Goal: Information Seeking & Learning: Learn about a topic

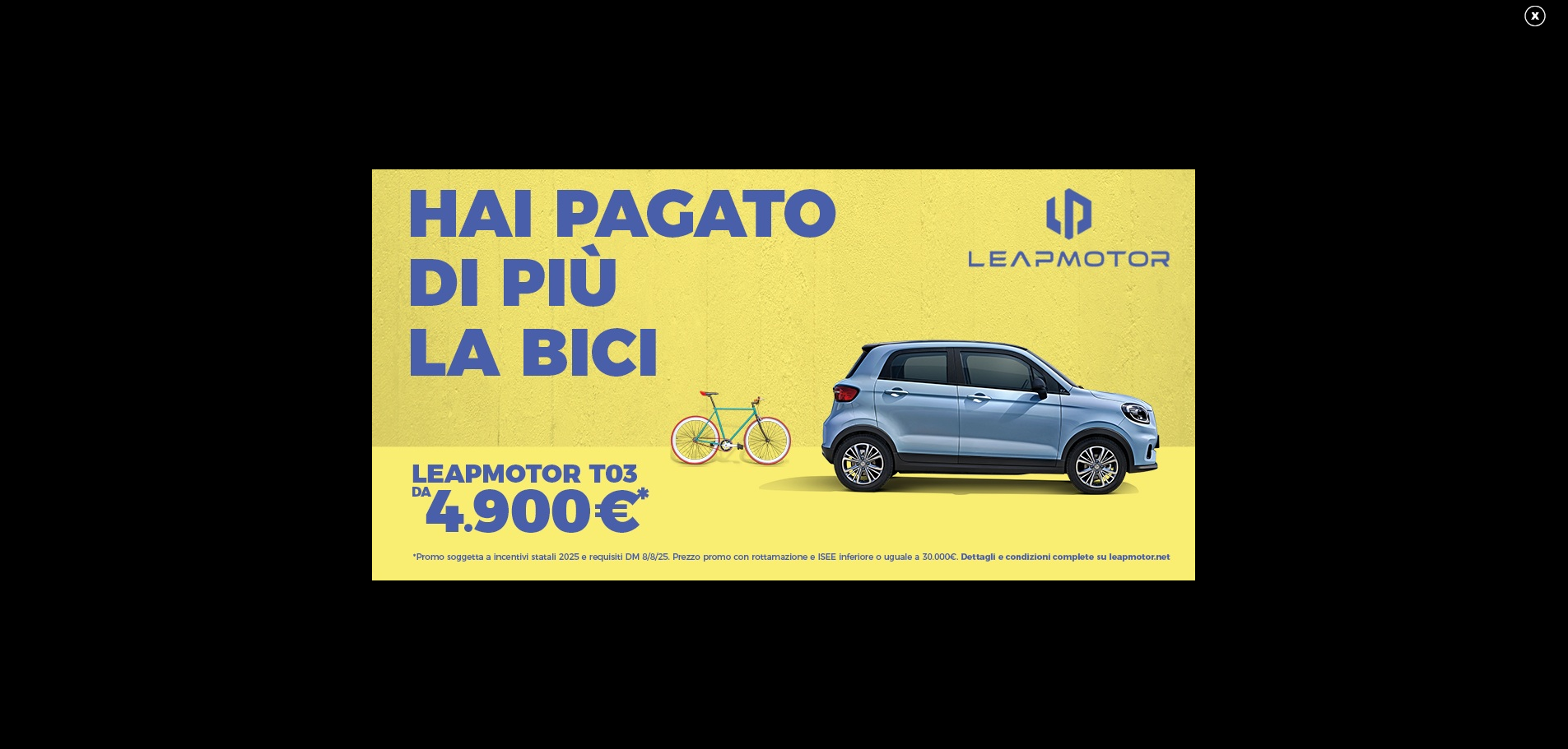
click at [1536, 9] on link at bounding box center [1544, 16] width 41 height 24
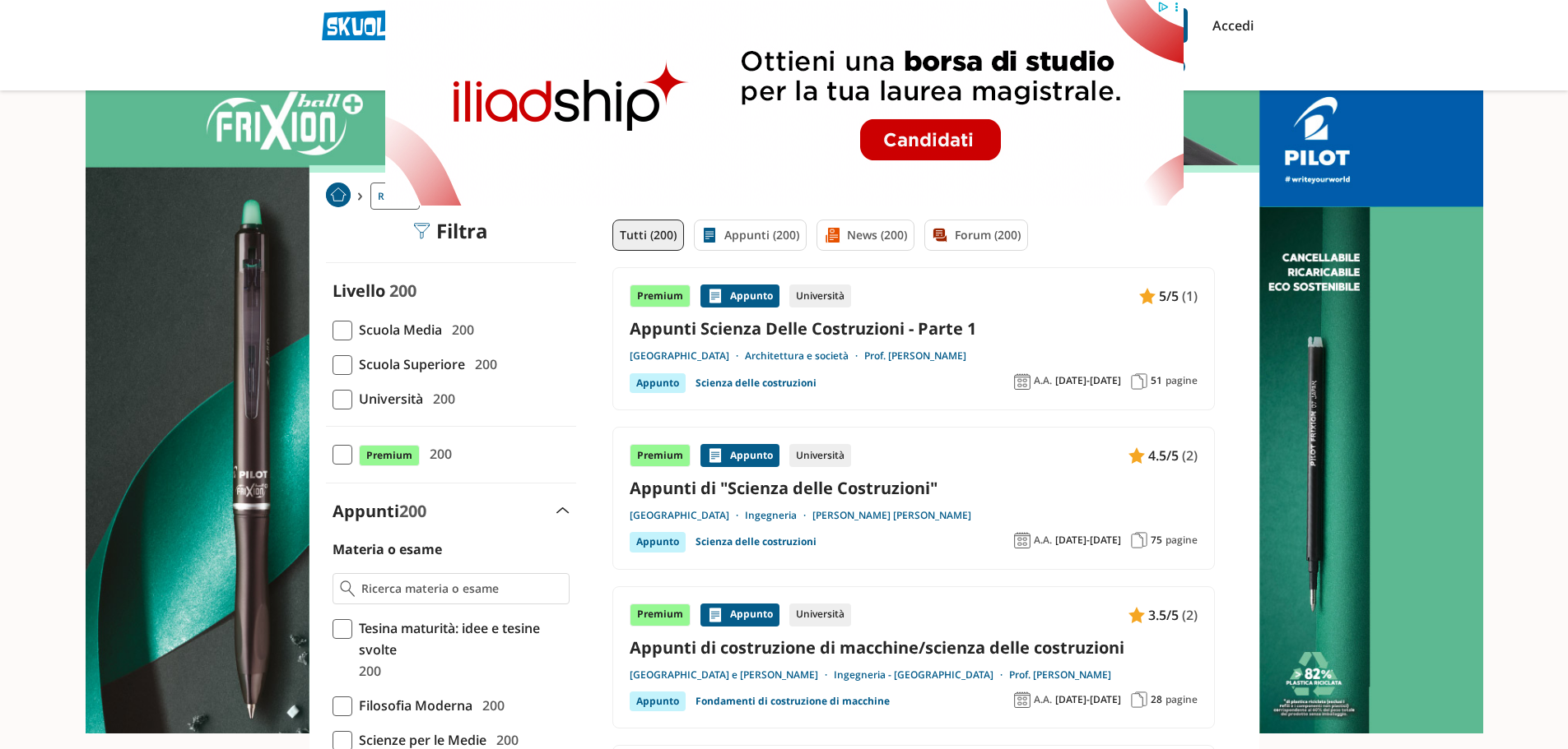
click at [778, 324] on link "Appunti Scienza Delle Costruzioni - Parte 1" at bounding box center [913, 328] width 568 height 22
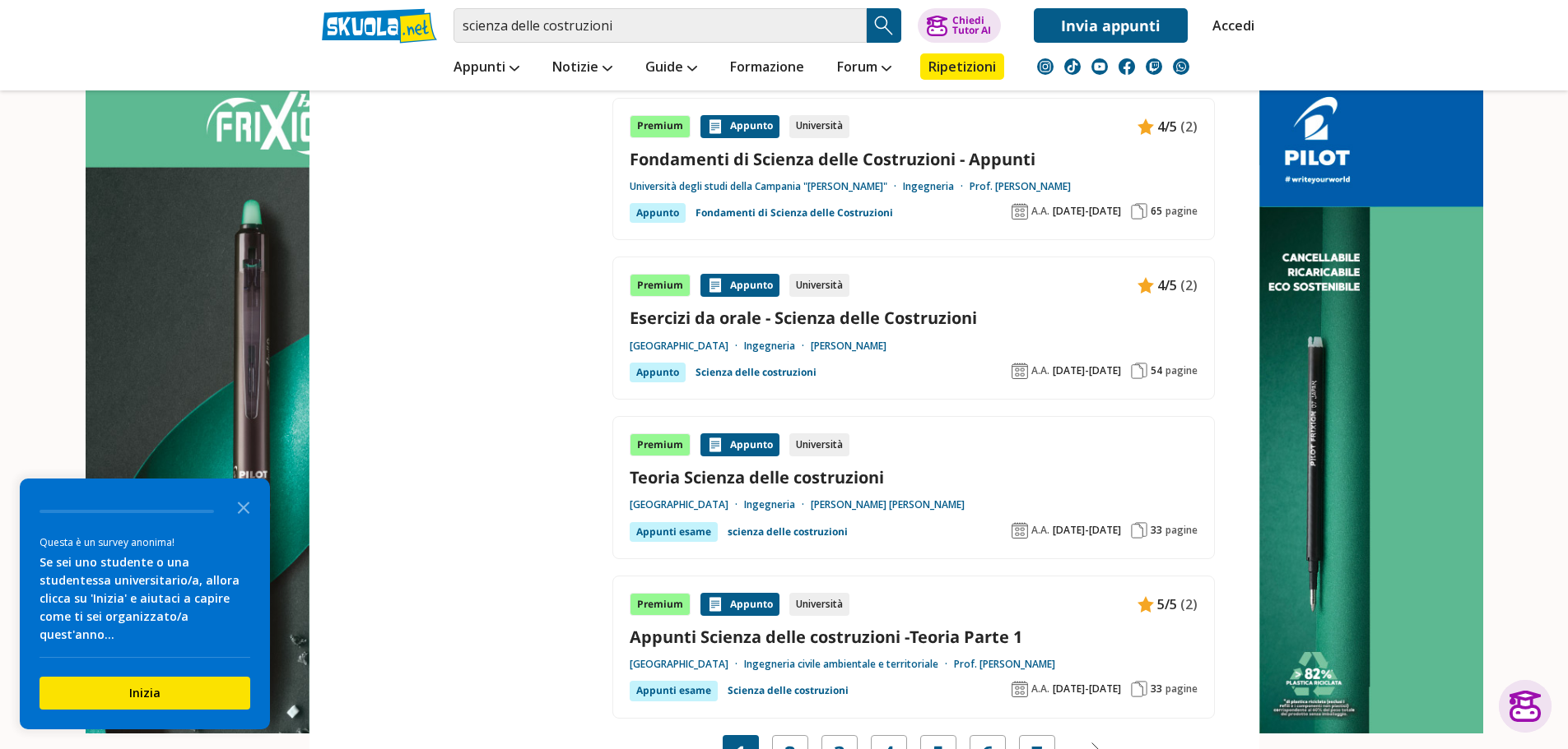
scroll to position [2879, 0]
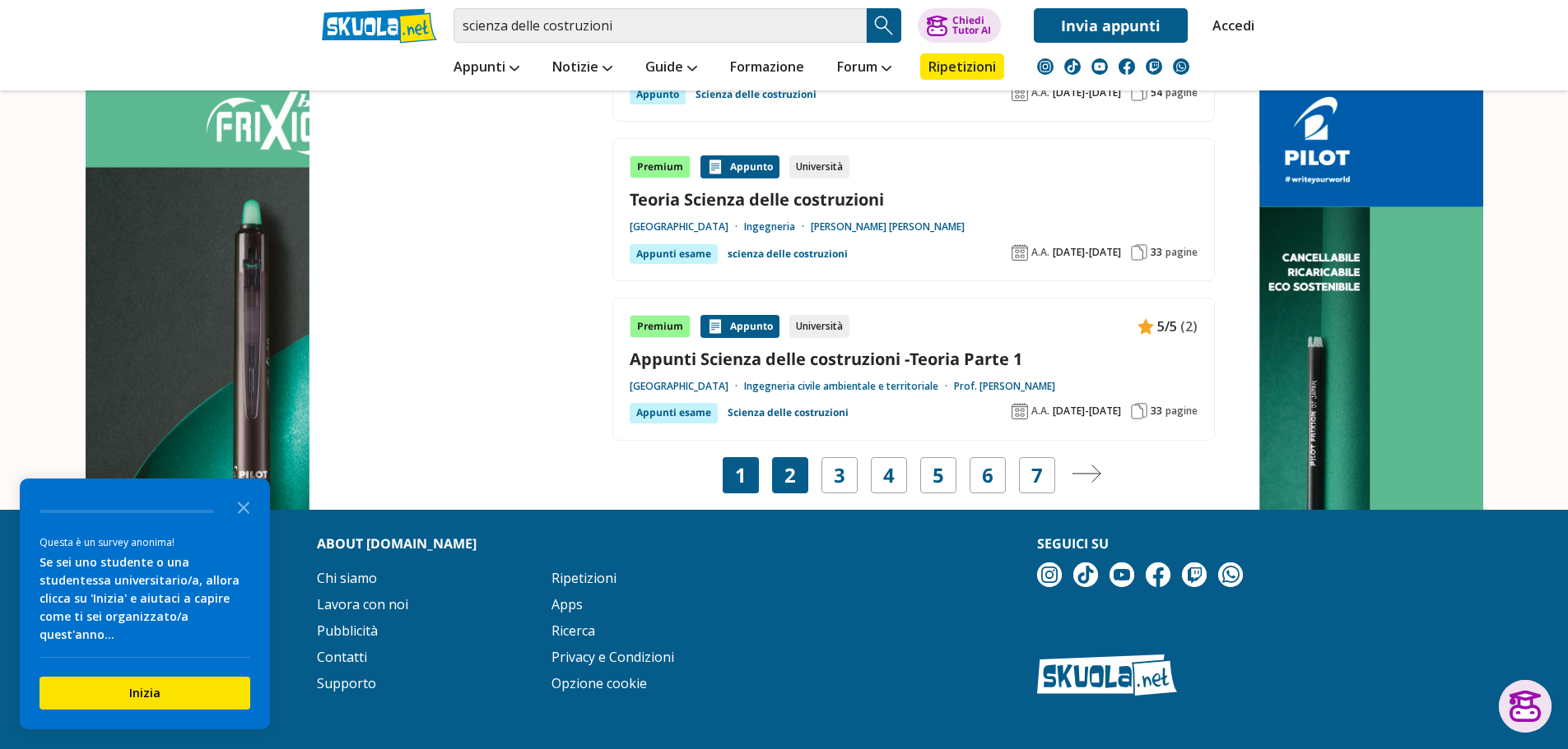
click at [796, 467] on div "2" at bounding box center [790, 476] width 36 height 36
click at [785, 476] on link "2" at bounding box center [790, 476] width 12 height 23
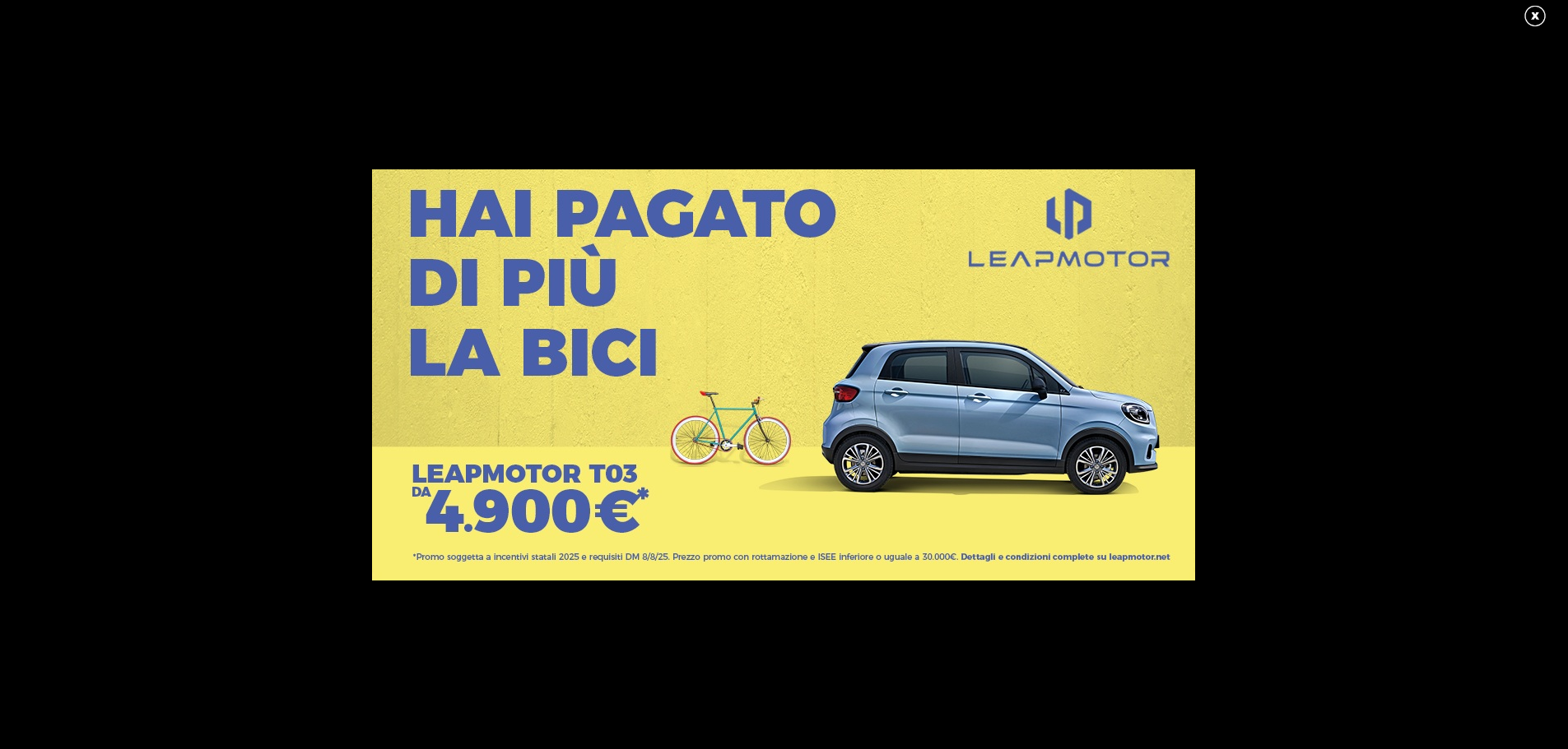
click at [1537, 10] on link at bounding box center [1544, 16] width 41 height 24
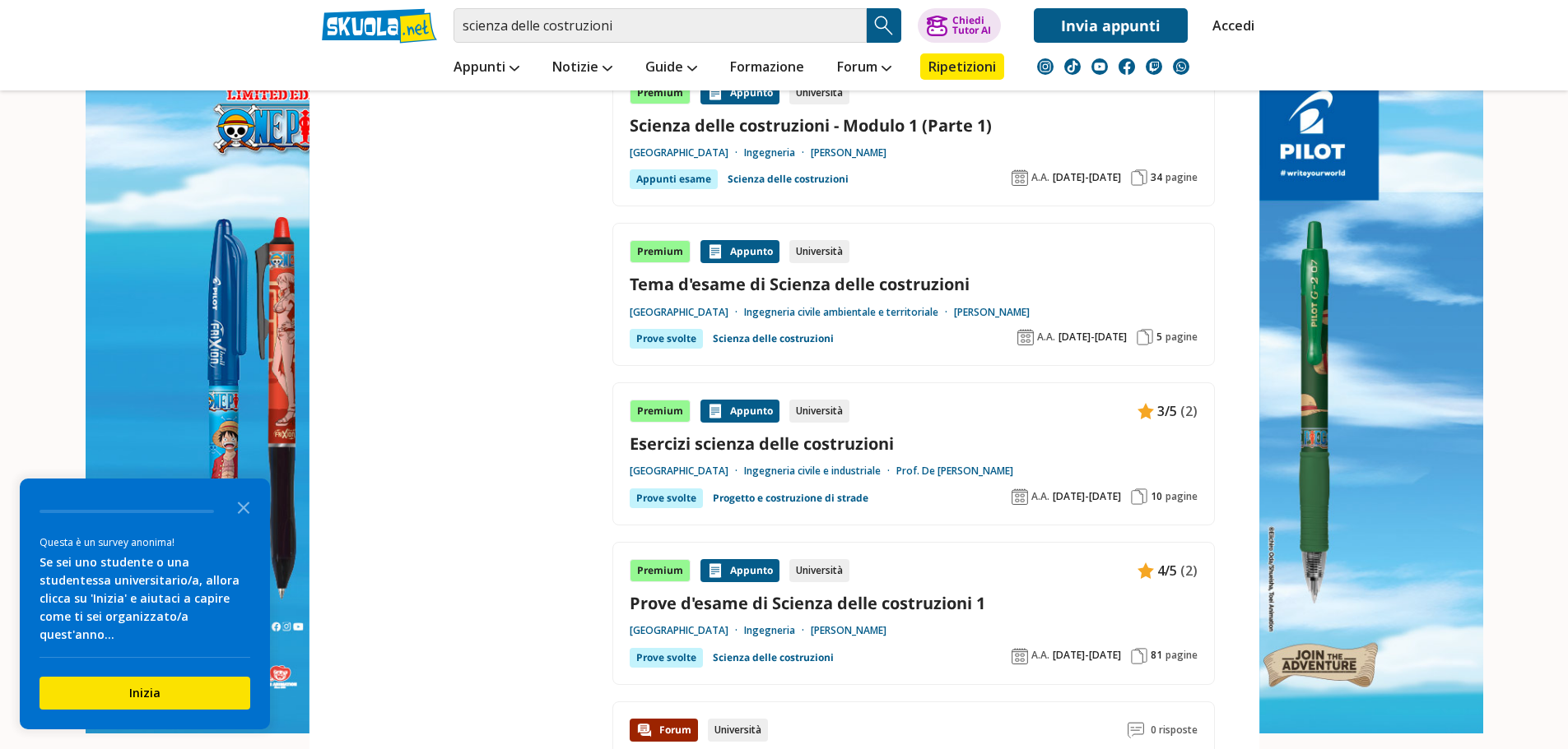
scroll to position [2879, 0]
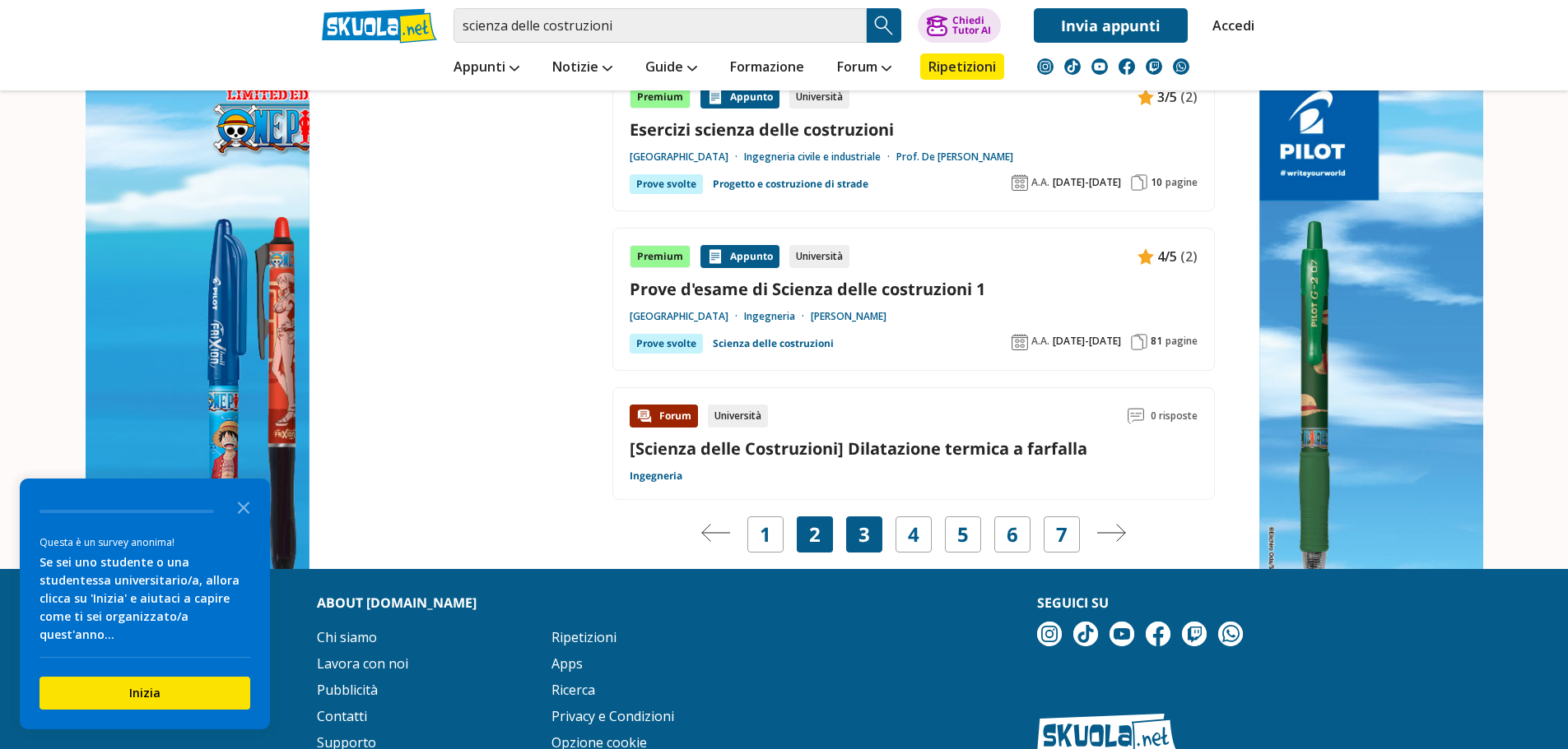
click at [859, 537] on link "3" at bounding box center [864, 535] width 12 height 23
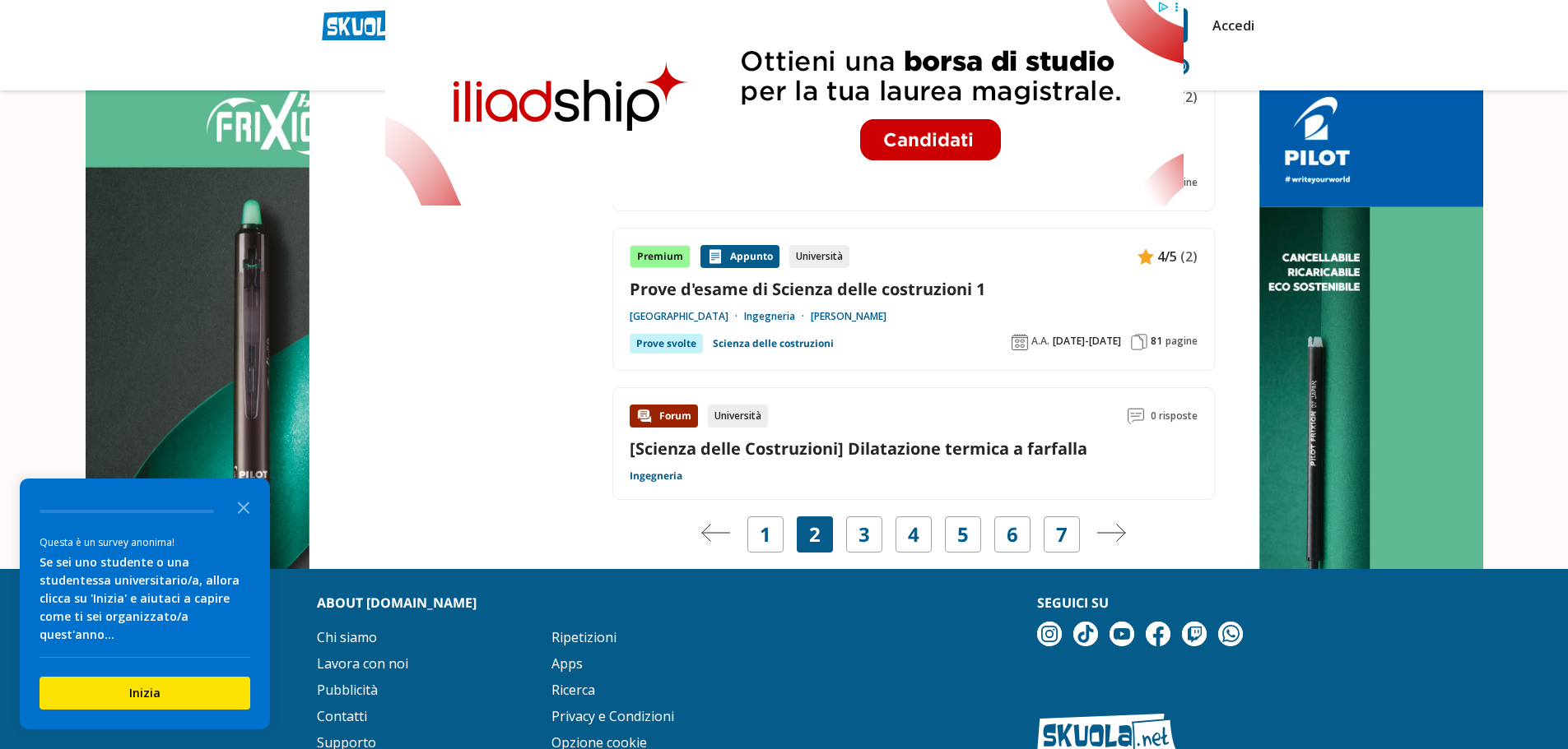
click at [886, 321] on link "[PERSON_NAME]" at bounding box center [848, 317] width 76 height 13
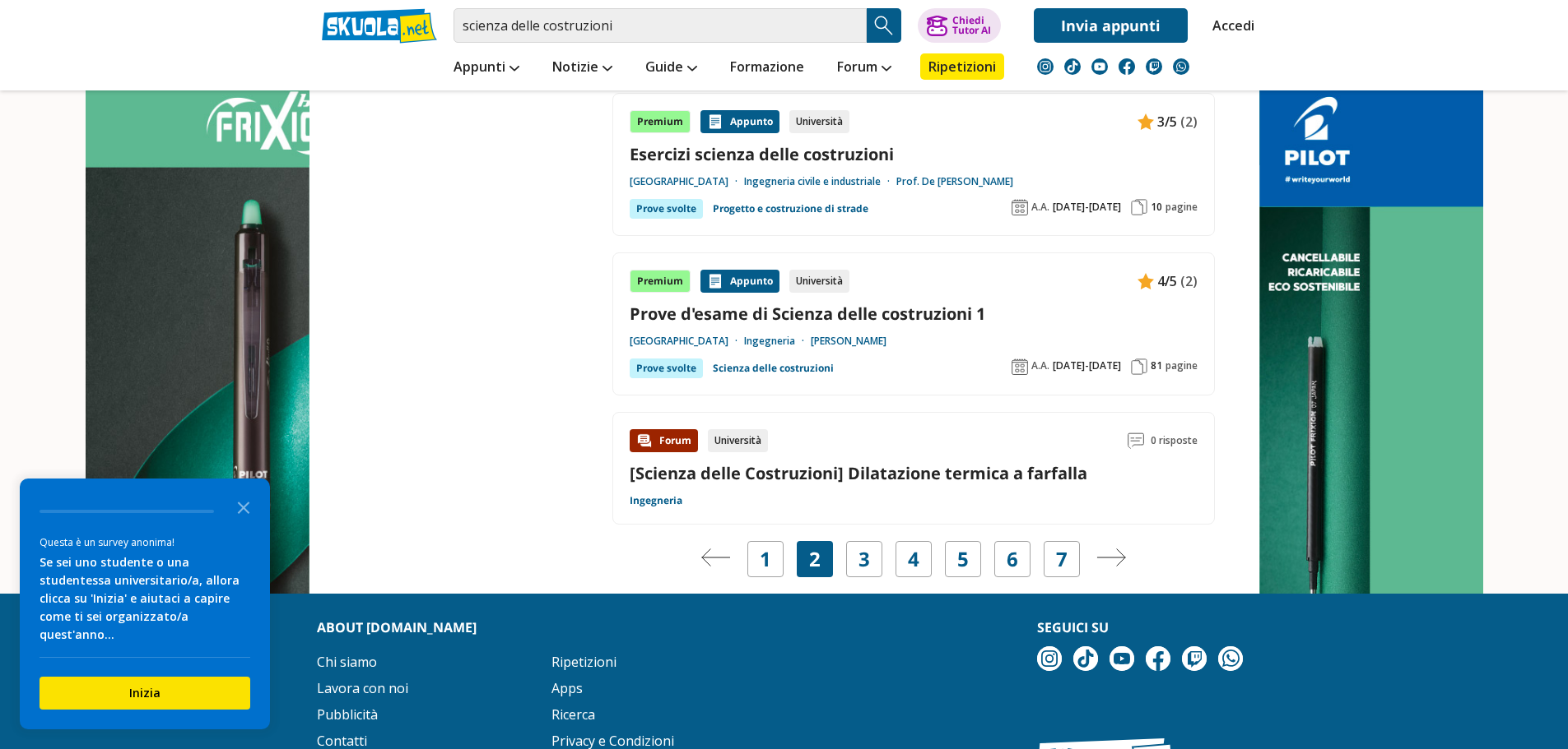
scroll to position [2879, 0]
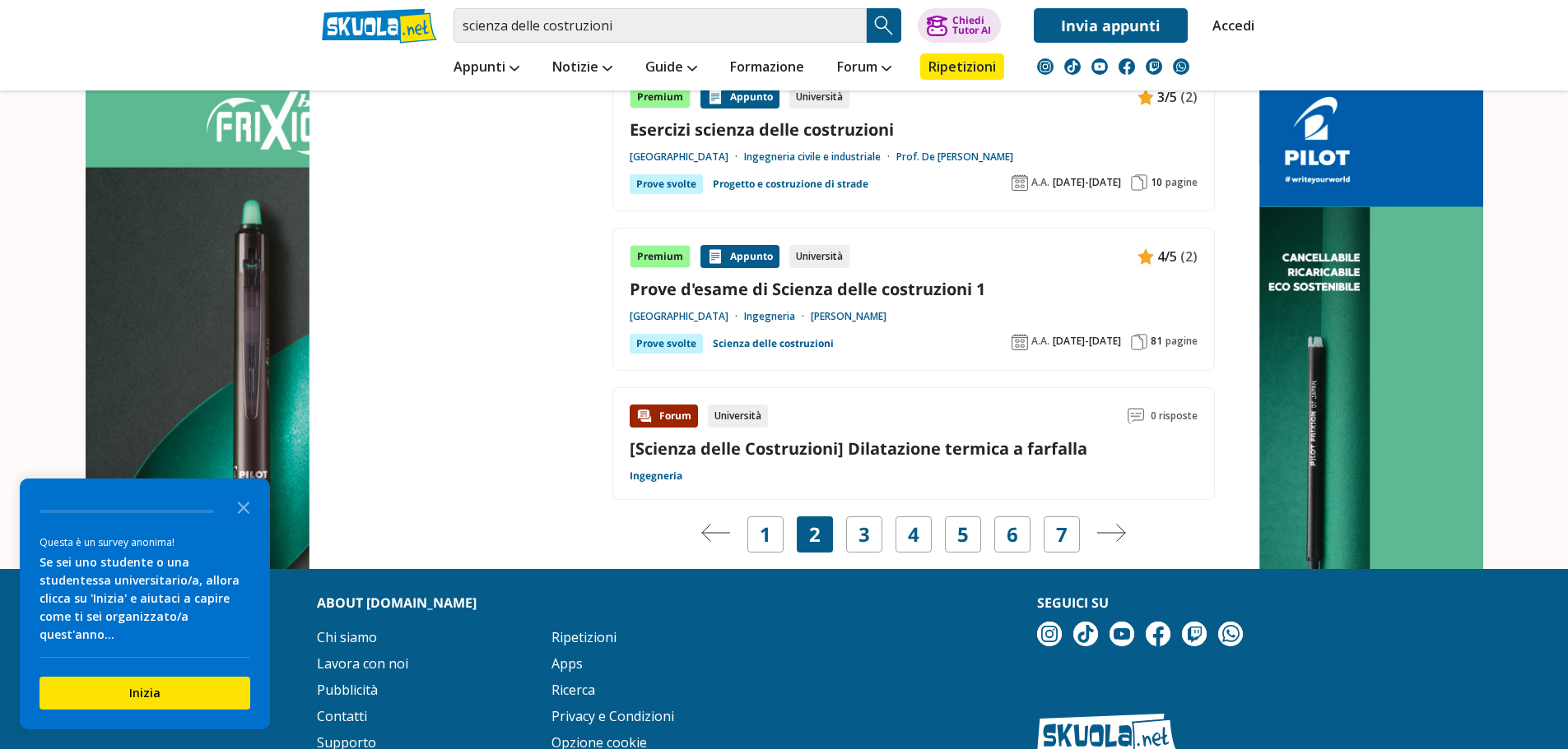
click at [954, 154] on link "Prof. De [PERSON_NAME]" at bounding box center [954, 156] width 117 height 13
